Goal: Task Accomplishment & Management: Complete application form

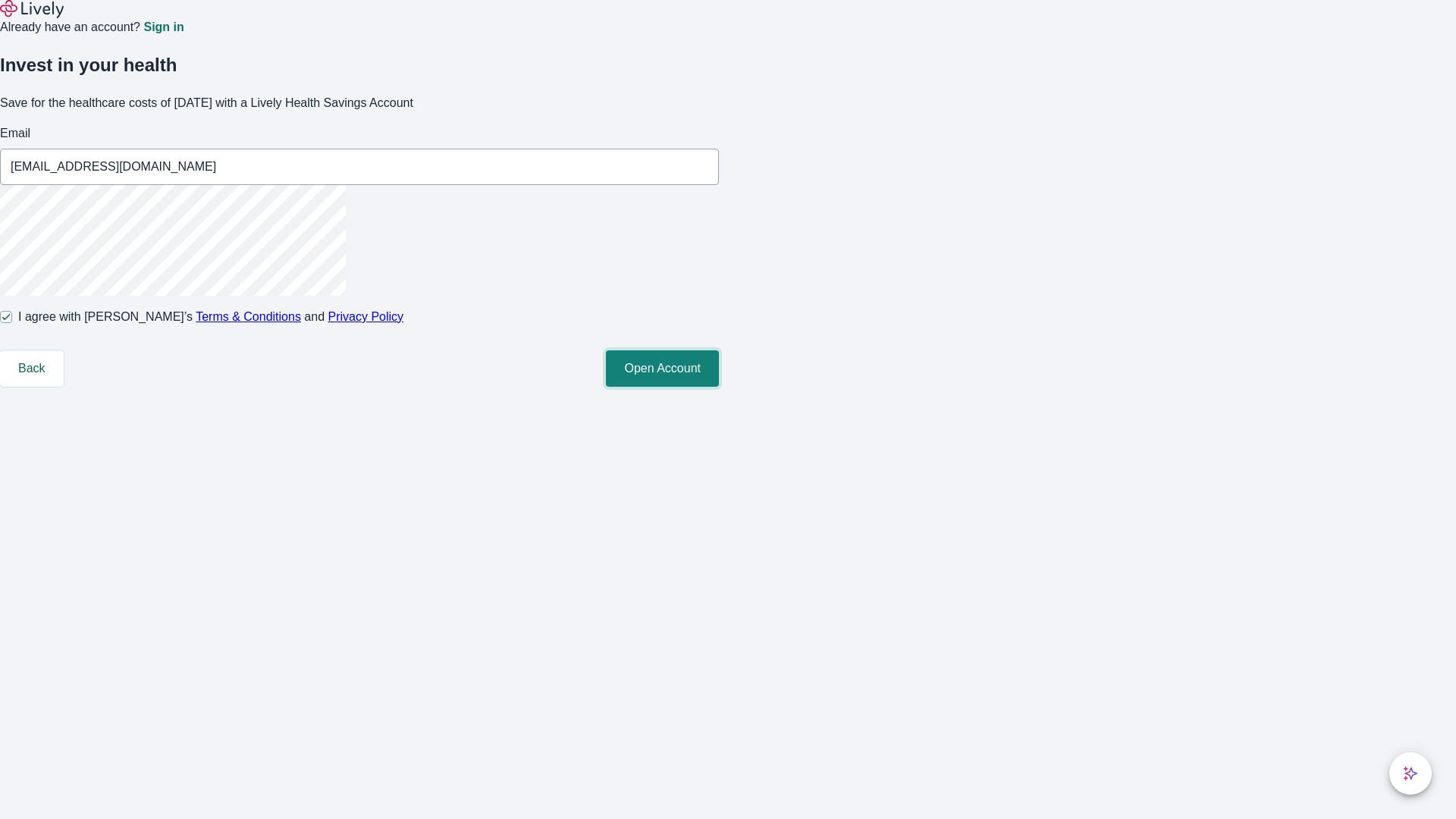
click at [719, 387] on button "Open Account" at bounding box center [662, 368] width 113 height 37
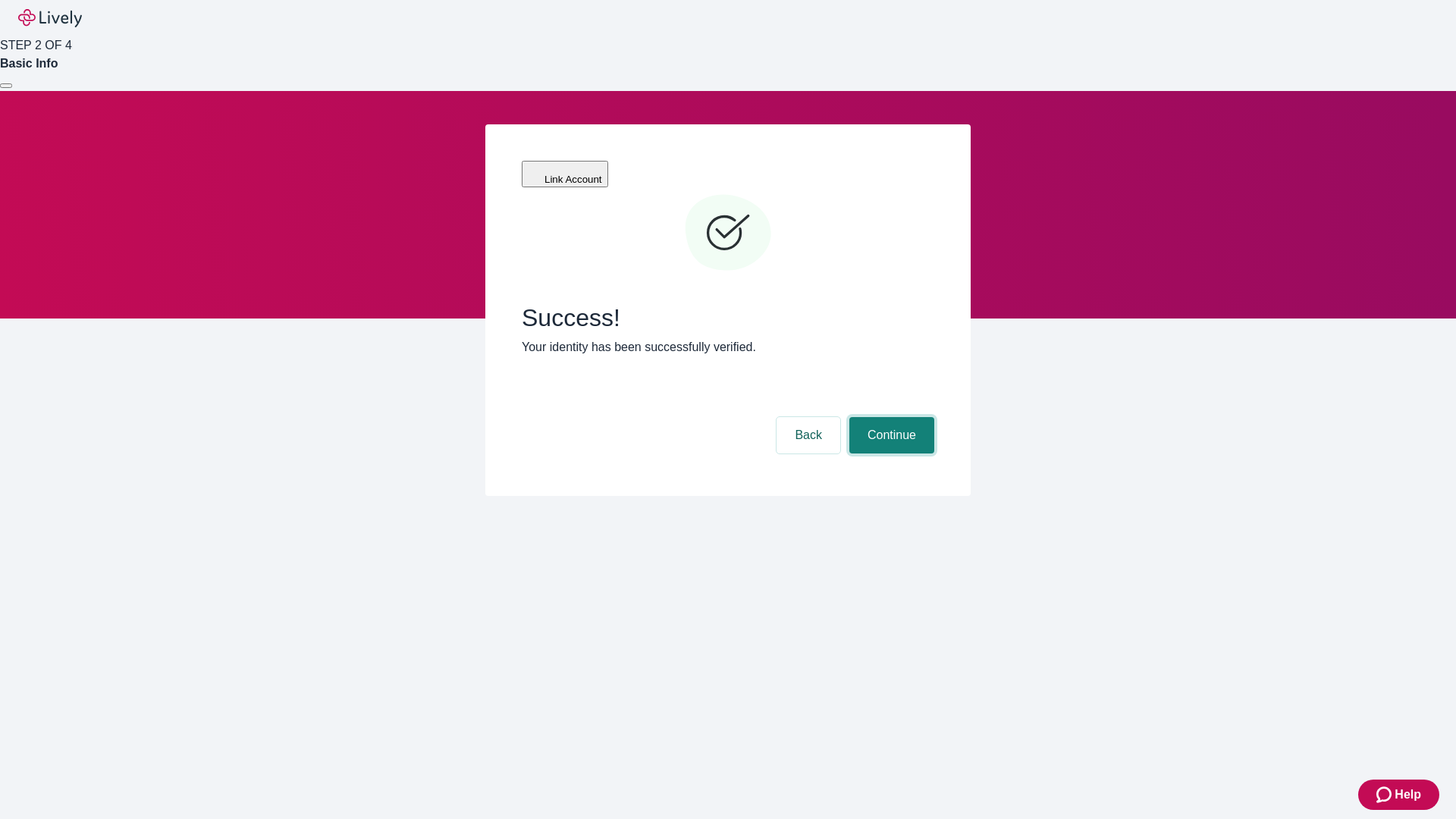
click at [890, 417] on button "Continue" at bounding box center [891, 435] width 85 height 37
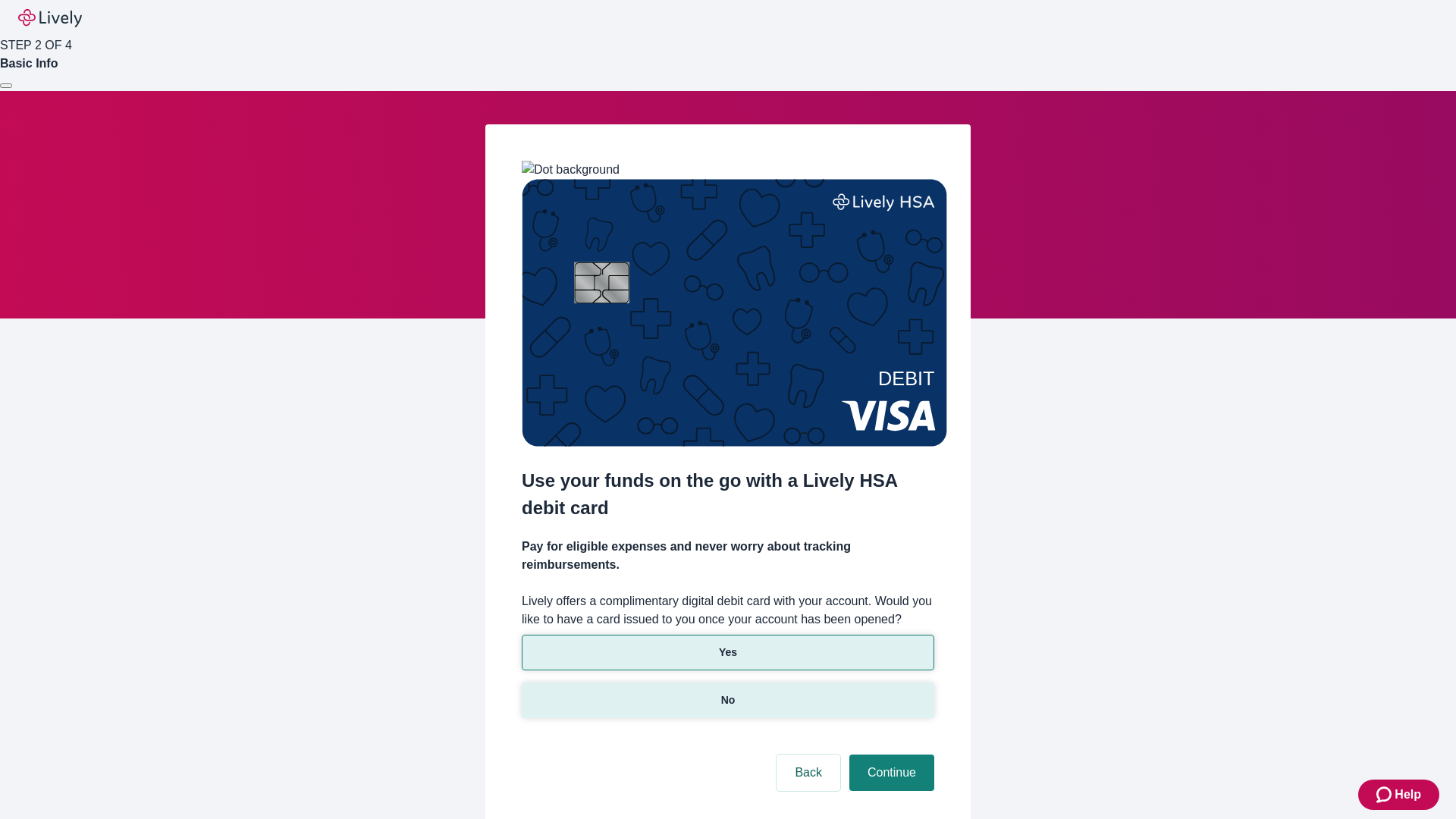
click at [728, 693] on p "No" at bounding box center [728, 700] width 14 height 16
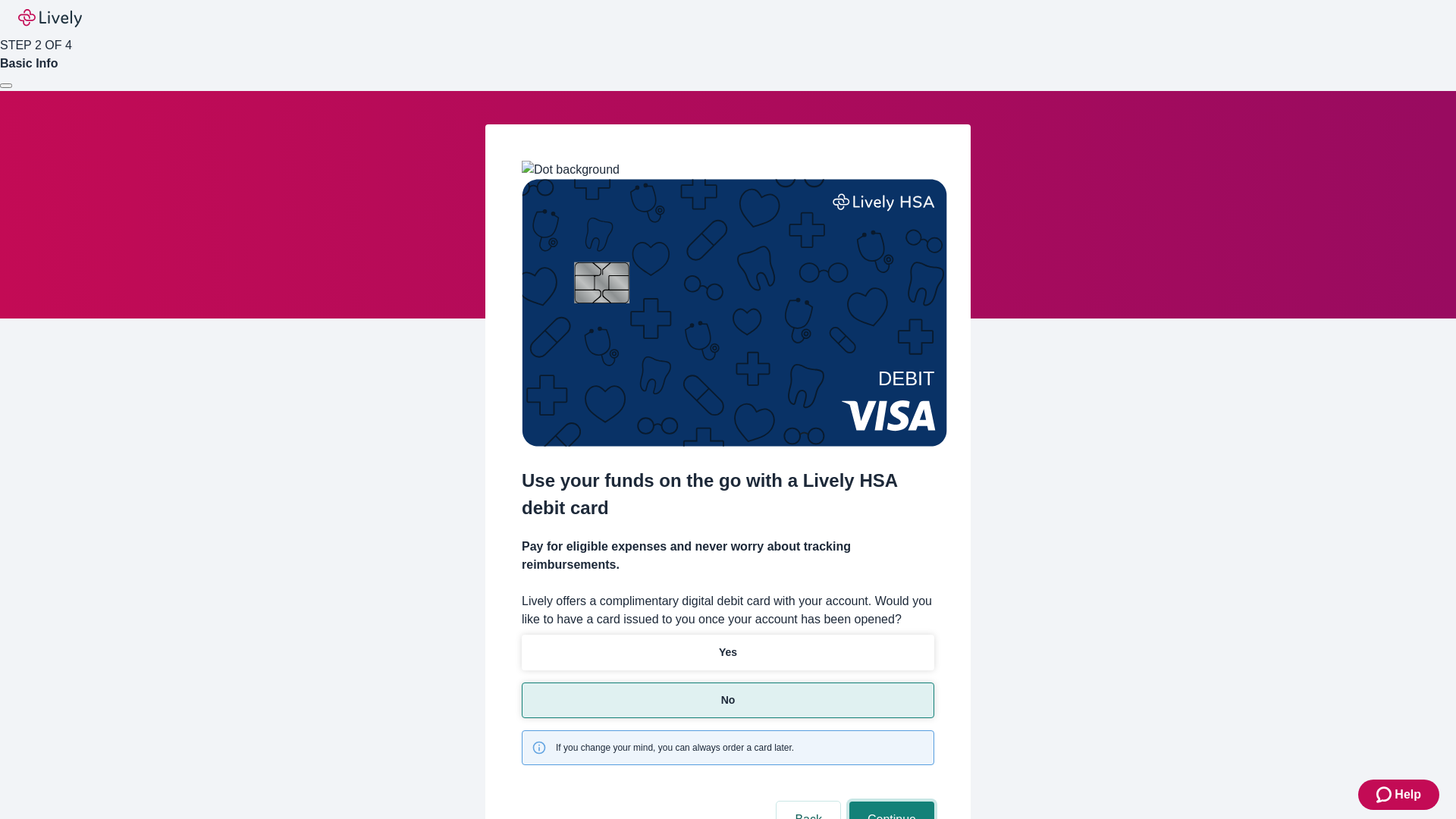
click at [890, 801] on button "Continue" at bounding box center [891, 819] width 85 height 37
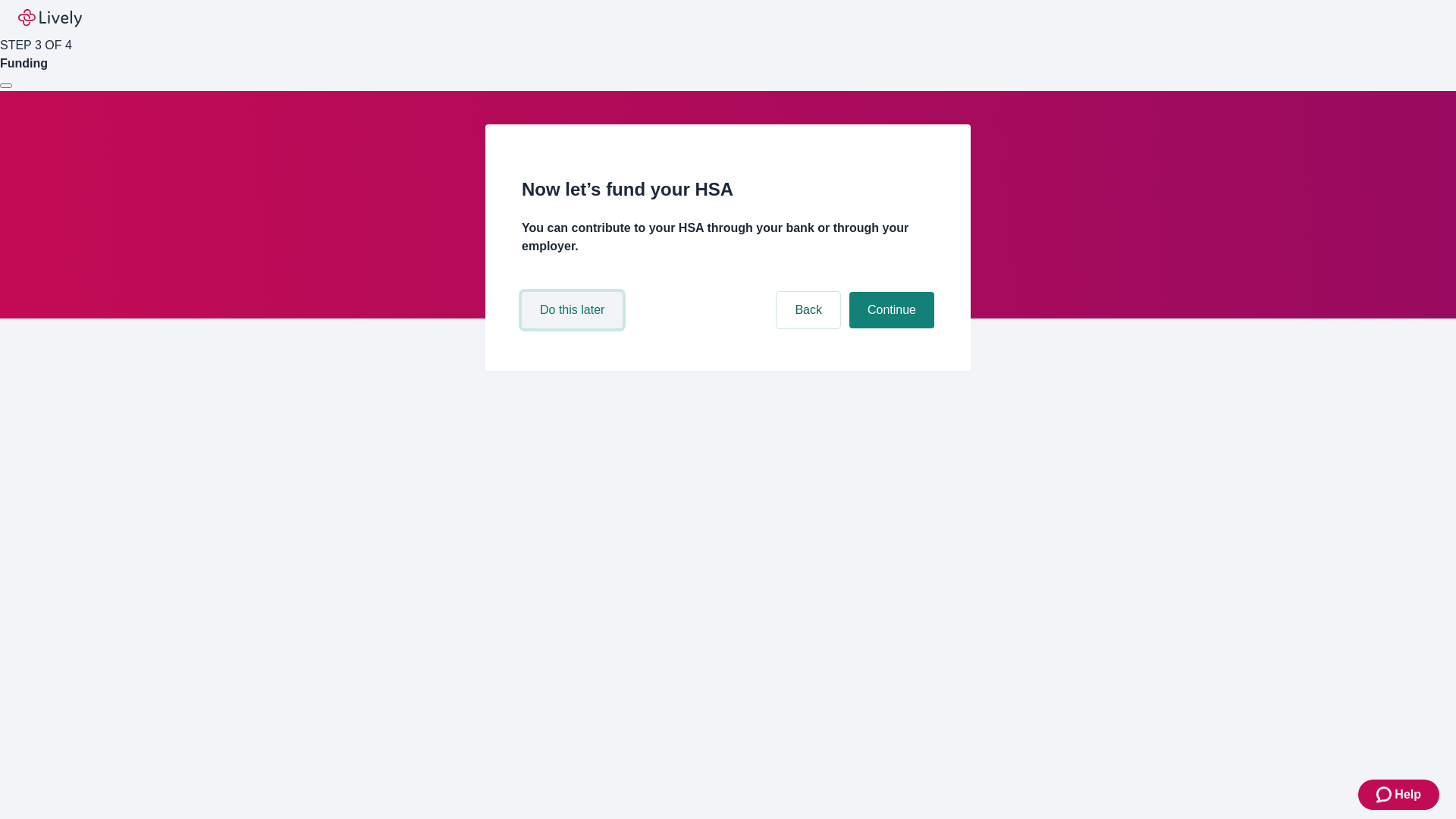
click at [574, 329] on button "Do this later" at bounding box center [572, 310] width 101 height 37
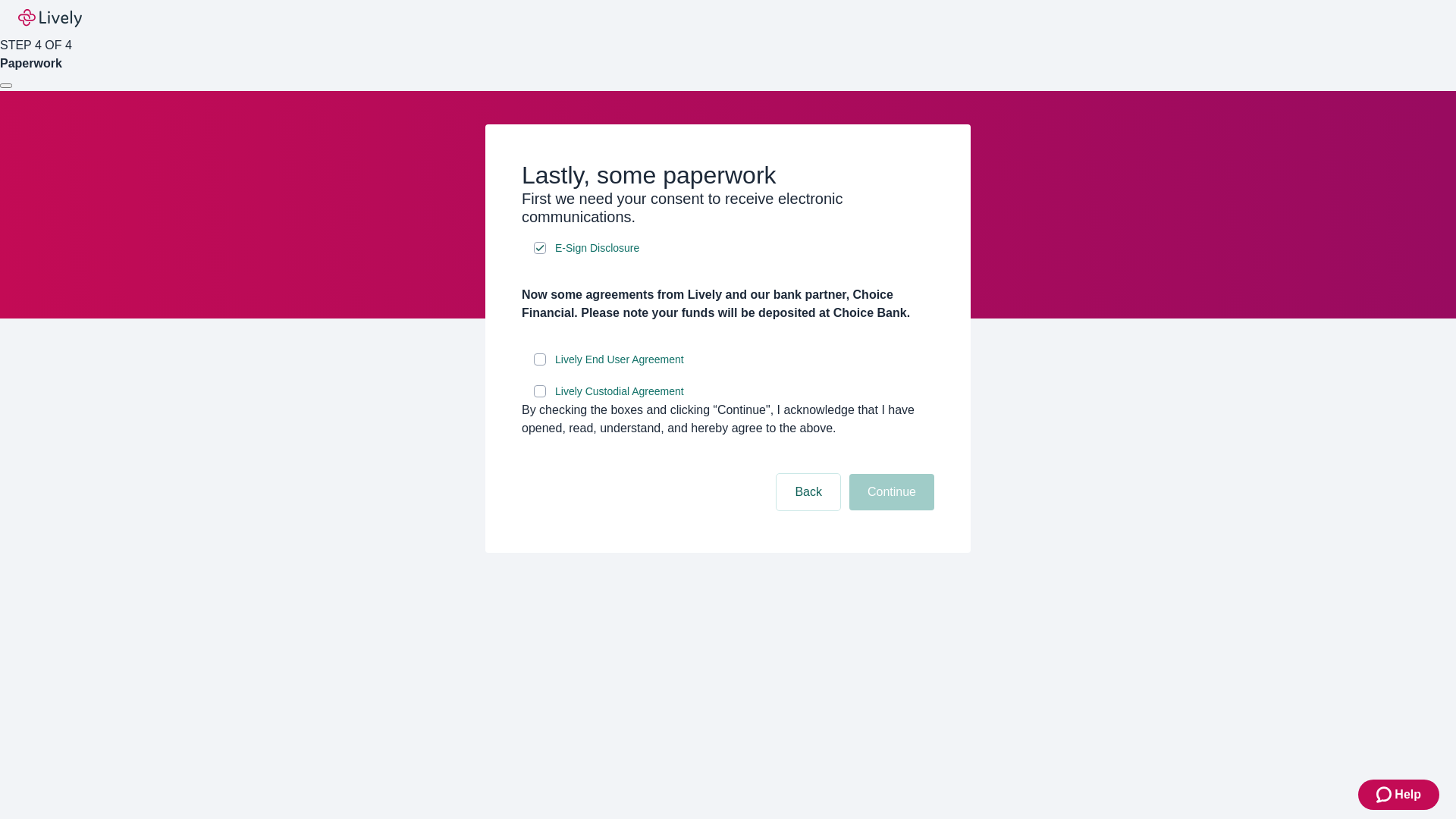
click at [540, 365] on input "Lively End User Agreement" at bounding box center [539, 358] width 12 height 12
checkbox input "true"
click at [540, 397] on input "Lively Custodial Agreement" at bounding box center [539, 391] width 12 height 12
checkbox input "true"
click at [890, 510] on button "Continue" at bounding box center [891, 491] width 85 height 37
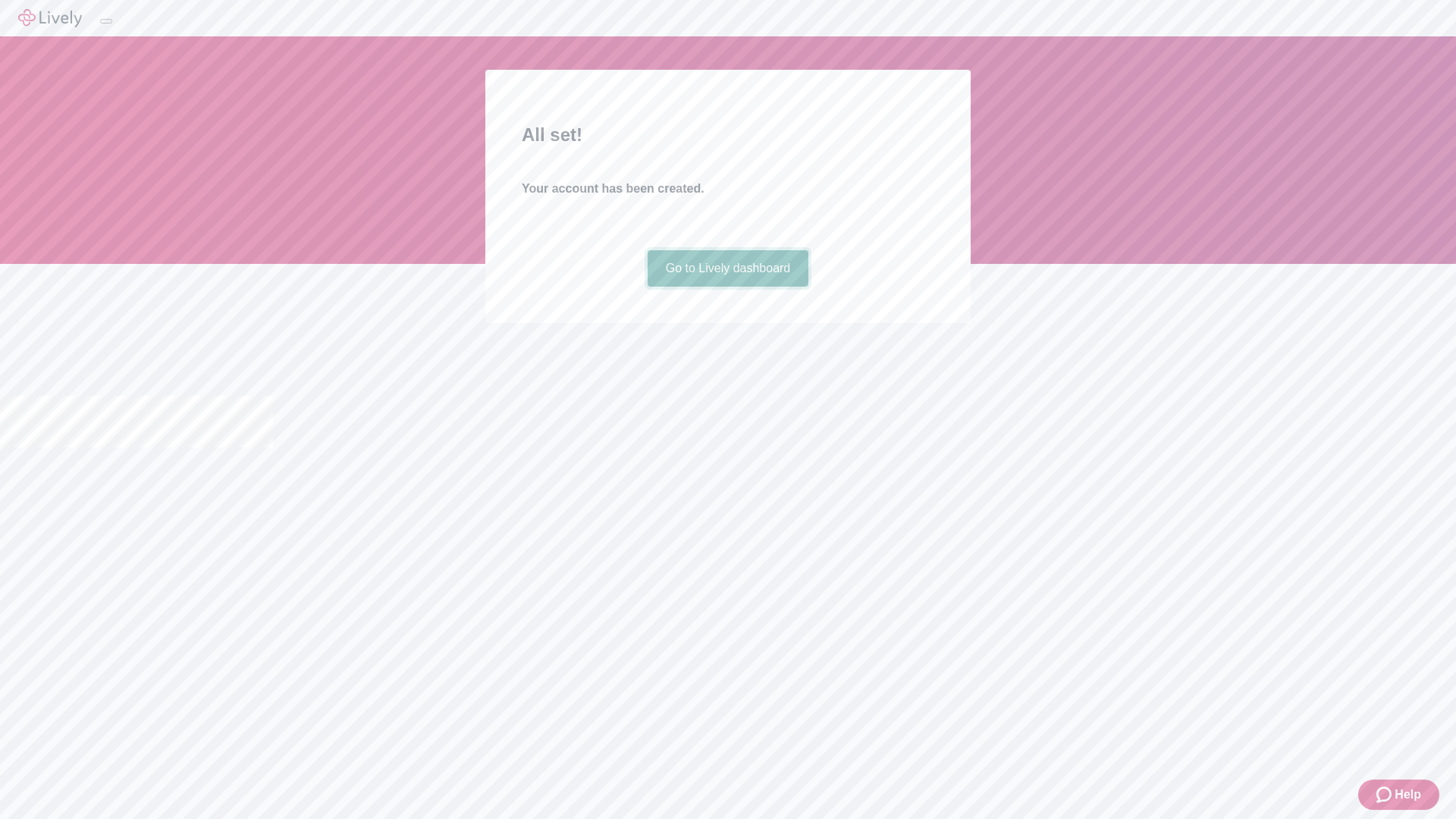
click at [728, 286] on link "Go to Lively dashboard" at bounding box center [728, 268] width 162 height 37
